Goal: Task Accomplishment & Management: Manage account settings

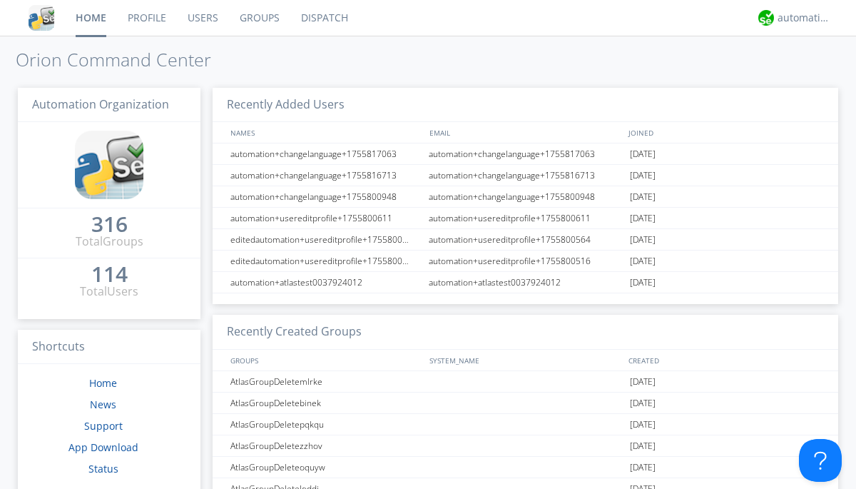
click at [202, 18] on link "Users" at bounding box center [203, 18] width 52 height 36
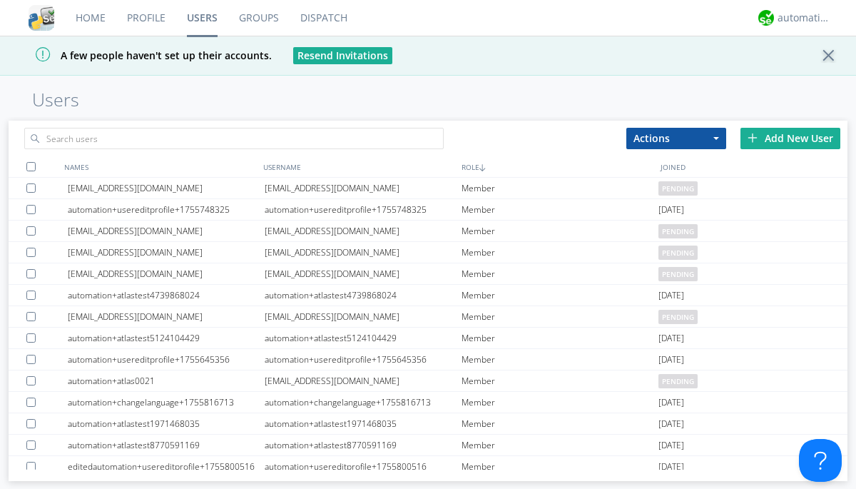
click at [791, 138] on div "Add New User" at bounding box center [791, 138] width 100 height 21
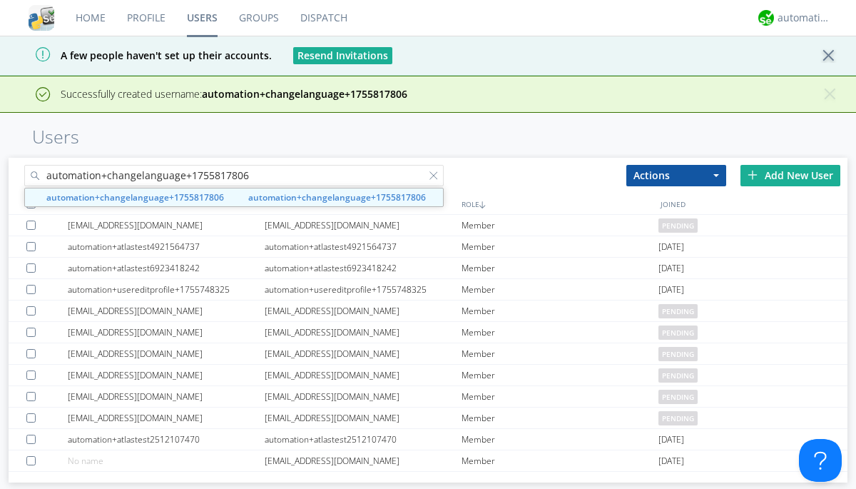
type input "automation+changelanguage+1755817806"
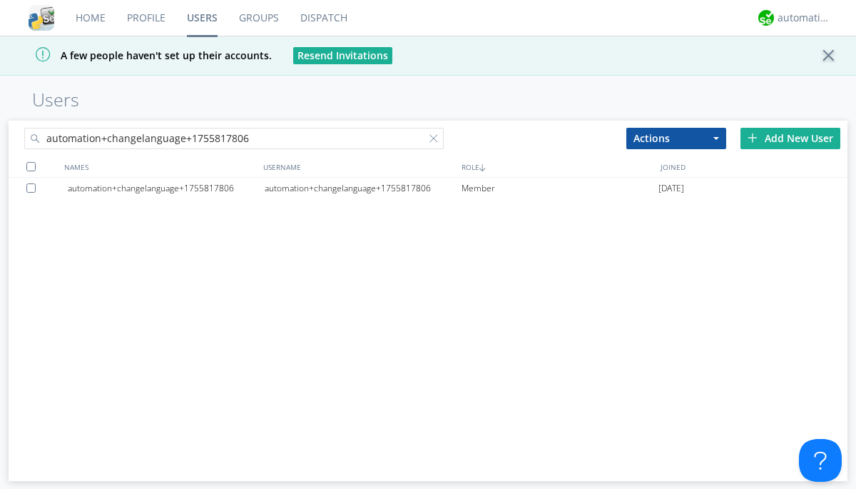
click at [362, 188] on div "automation+changelanguage+1755817806" at bounding box center [363, 188] width 197 height 21
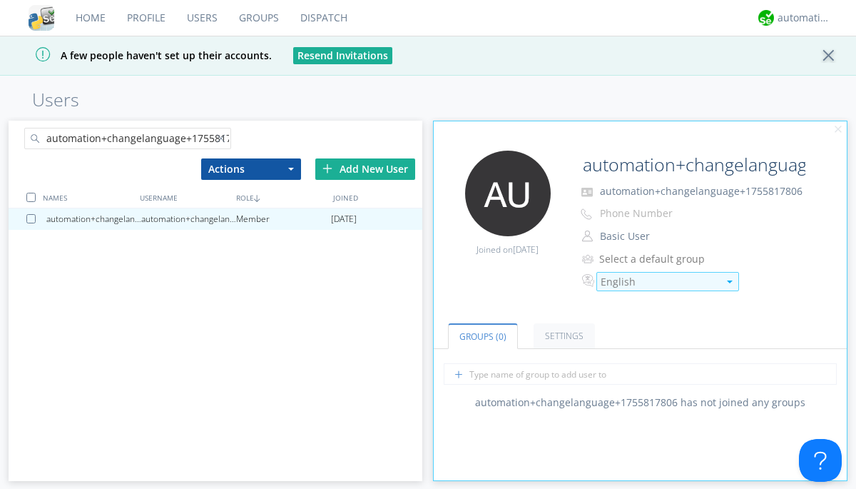
click at [659, 282] on div "English" at bounding box center [660, 282] width 118 height 14
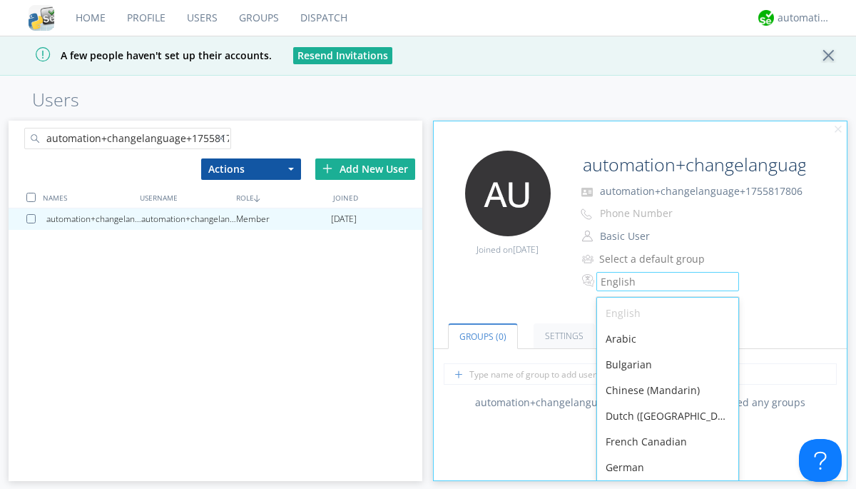
scroll to position [4, 0]
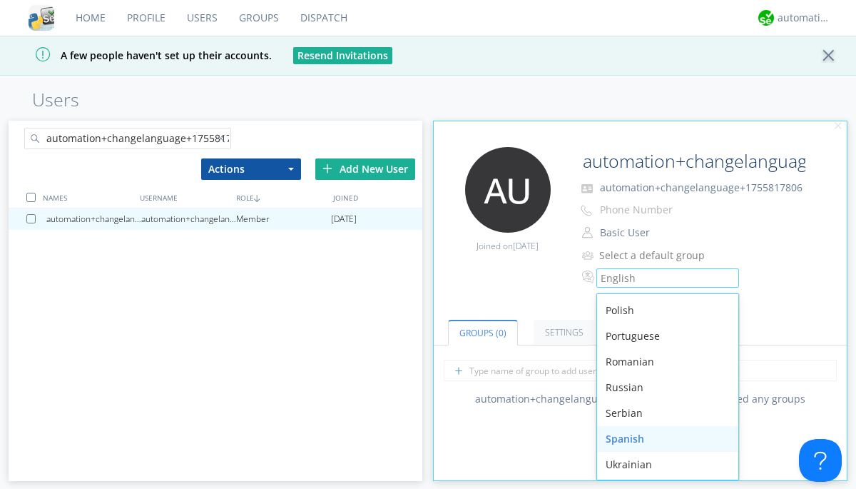
click at [664, 438] on div "Spanish" at bounding box center [667, 439] width 141 height 26
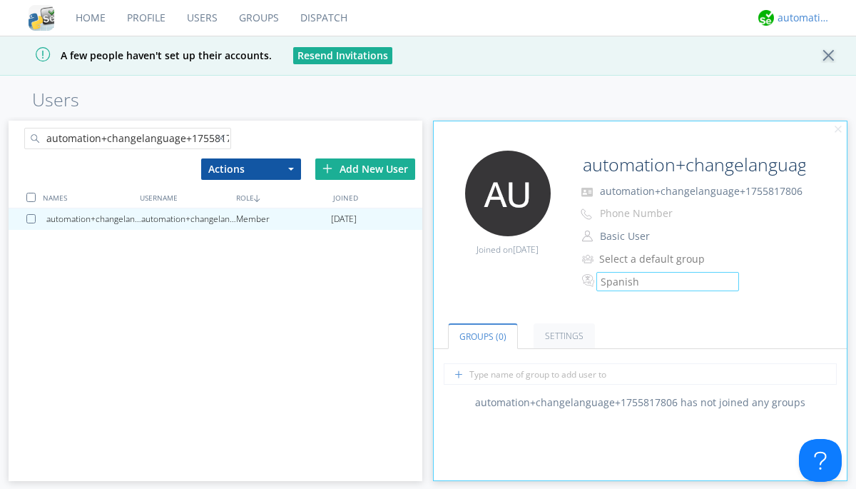
click at [801, 18] on div "automation+atlas" at bounding box center [805, 18] width 54 height 14
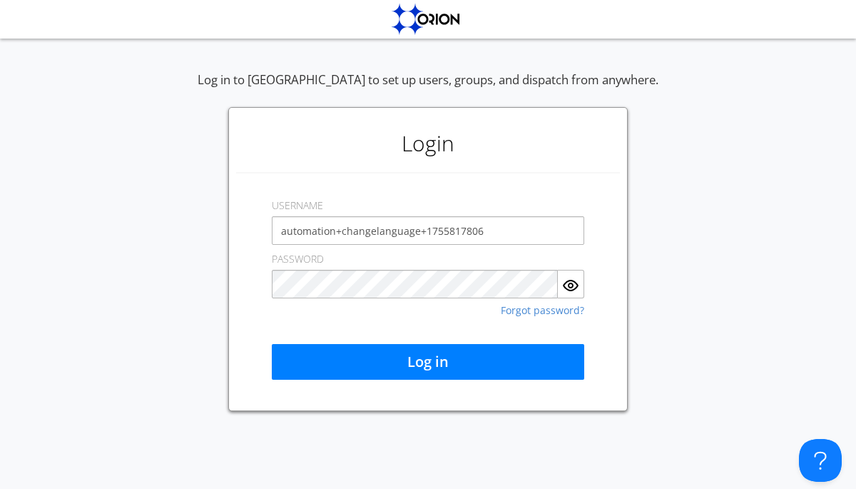
type input "automation+changelanguage+1755817806"
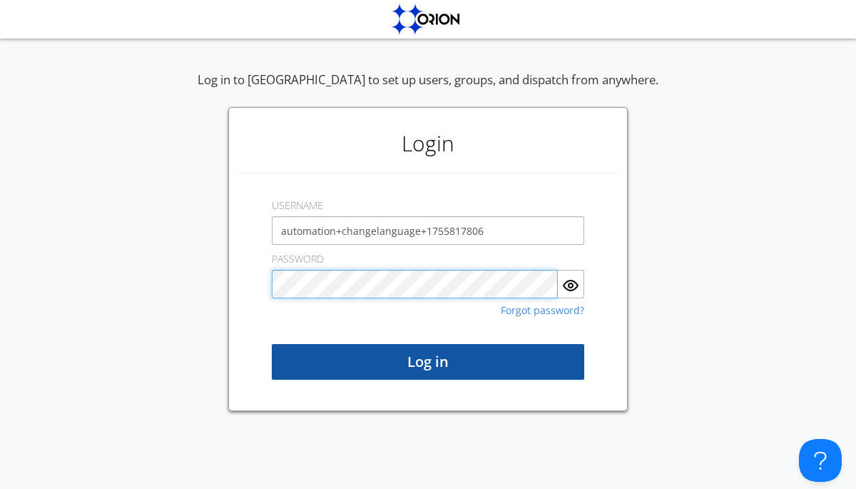
click at [428, 362] on button "Log in" at bounding box center [428, 362] width 313 height 36
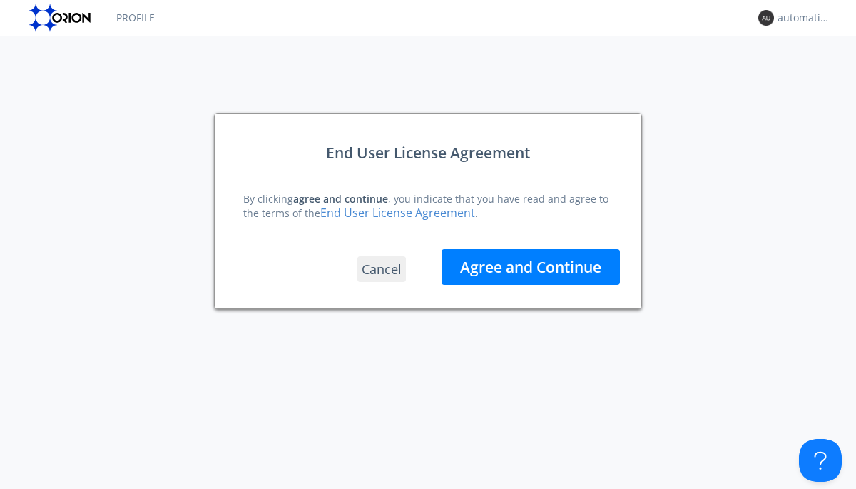
click at [531, 266] on button "Agree and Continue" at bounding box center [531, 267] width 178 height 36
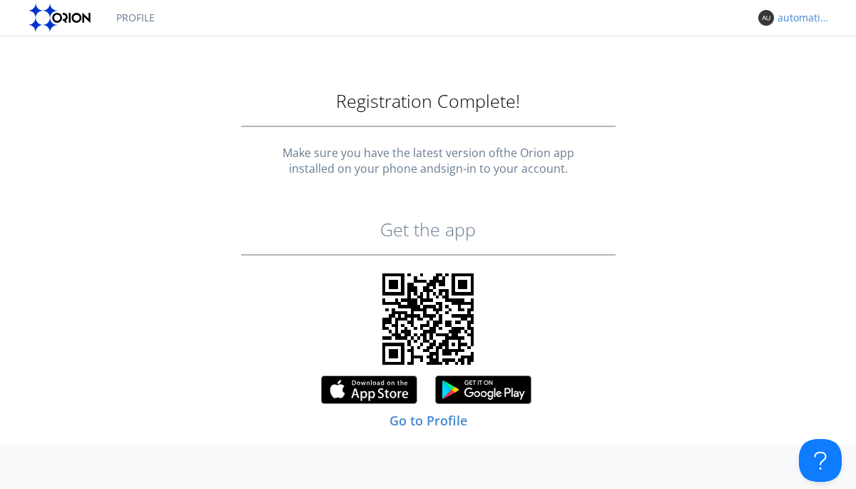
click at [135, 18] on link "Profile" at bounding box center [136, 18] width 60 height 36
click at [801, 18] on div "automation+changelanguage+1755817806" at bounding box center [805, 18] width 54 height 14
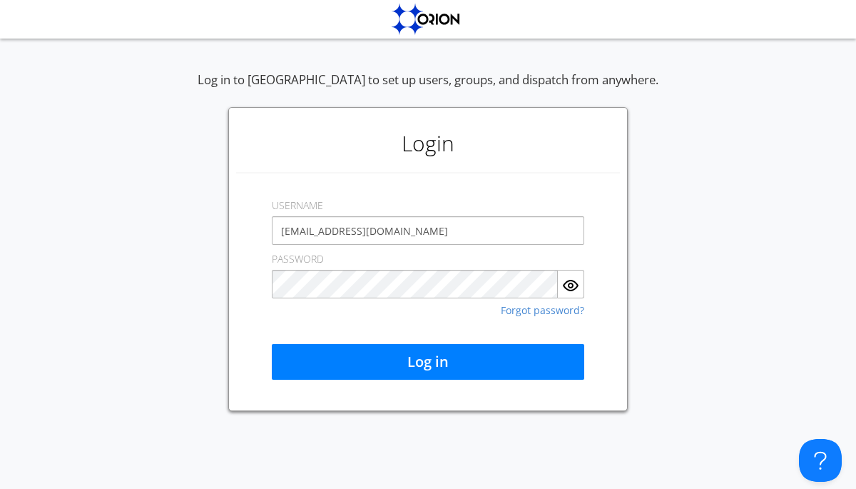
type input "[EMAIL_ADDRESS][DOMAIN_NAME]"
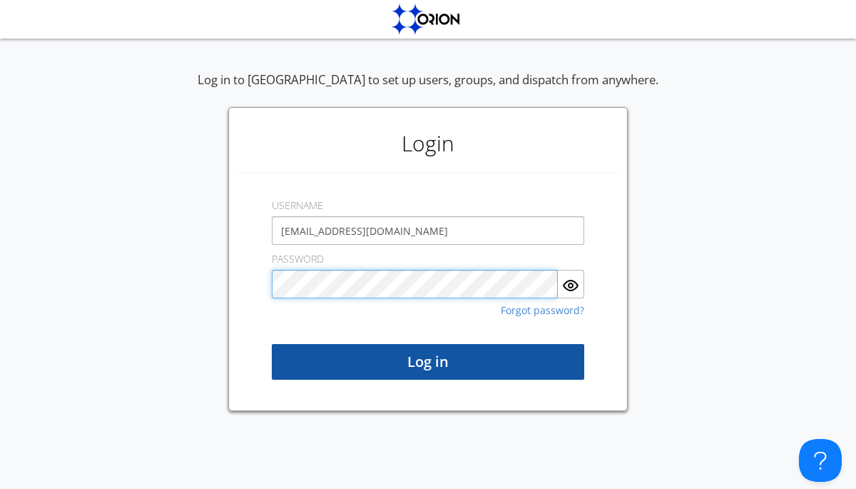
click at [428, 362] on button "Log in" at bounding box center [428, 362] width 313 height 36
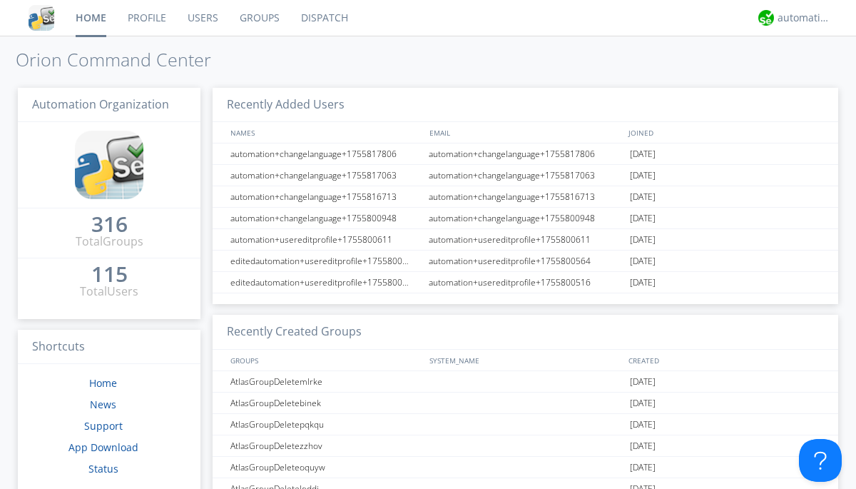
click at [202, 18] on link "Users" at bounding box center [203, 18] width 52 height 36
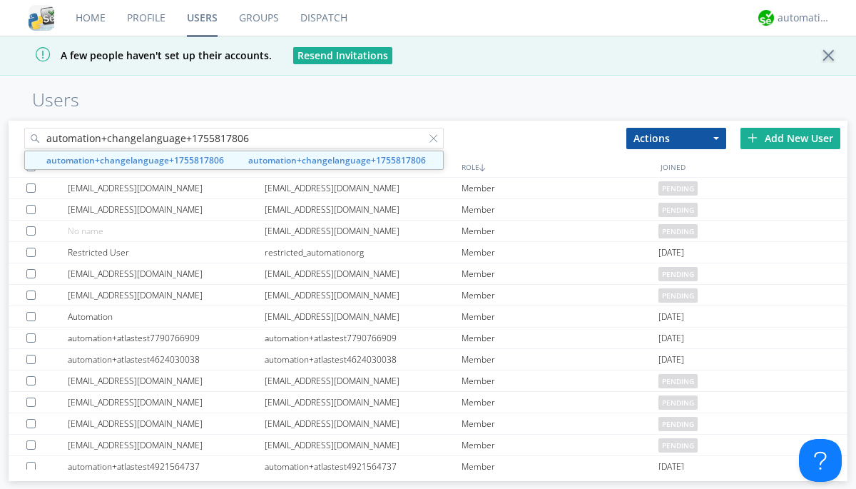
type input "automation+changelanguage+1755817806"
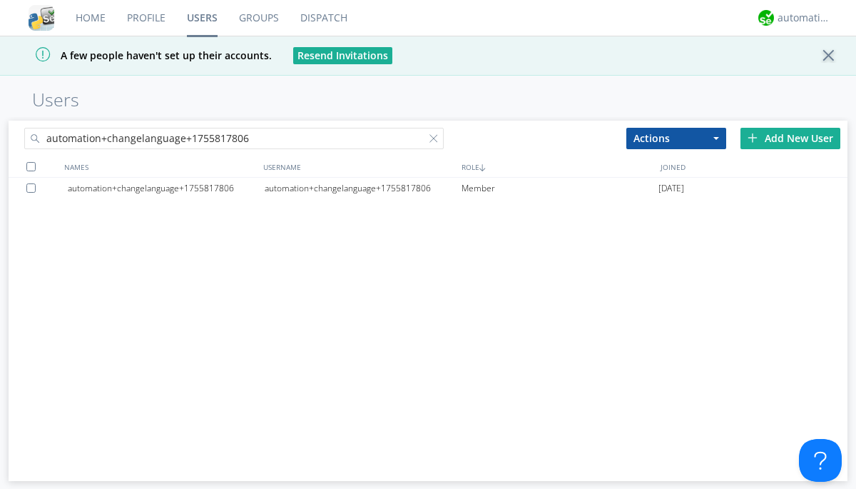
click at [34, 188] on div at bounding box center [33, 187] width 14 height 9
click at [676, 138] on button "Actions" at bounding box center [677, 138] width 100 height 21
click at [0, 0] on link "Delete User" at bounding box center [0, 0] width 0 height 0
